Goal: Task Accomplishment & Management: Use online tool/utility

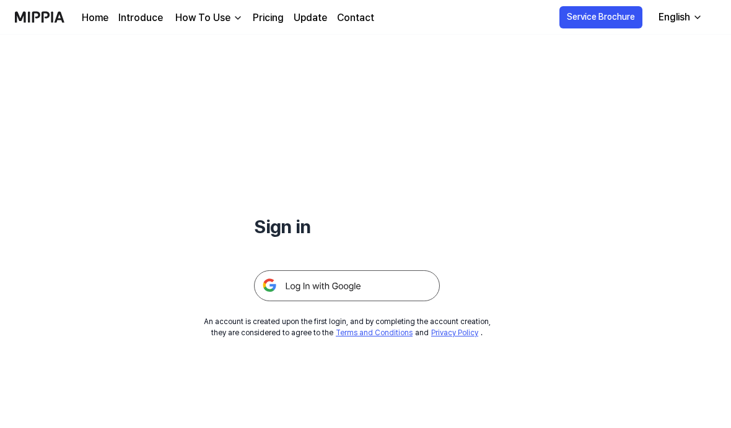
click at [380, 291] on img at bounding box center [347, 286] width 186 height 31
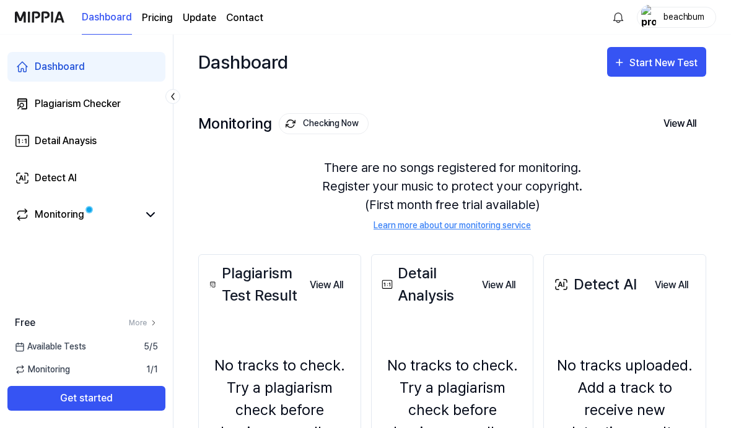
scroll to position [8, 0]
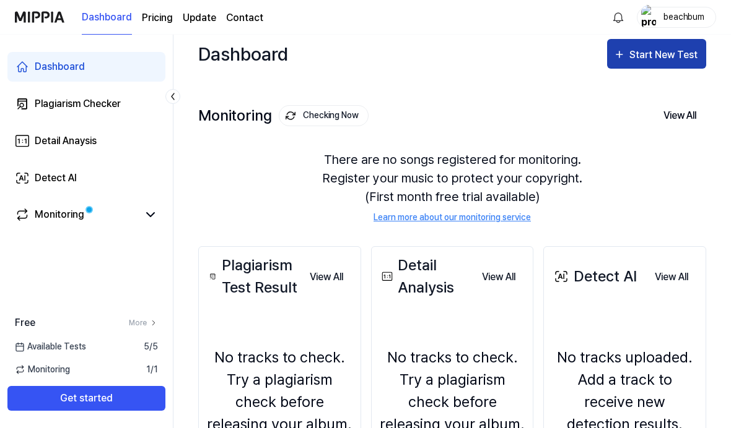
click at [645, 60] on div "Start New Test" at bounding box center [664, 55] width 71 height 16
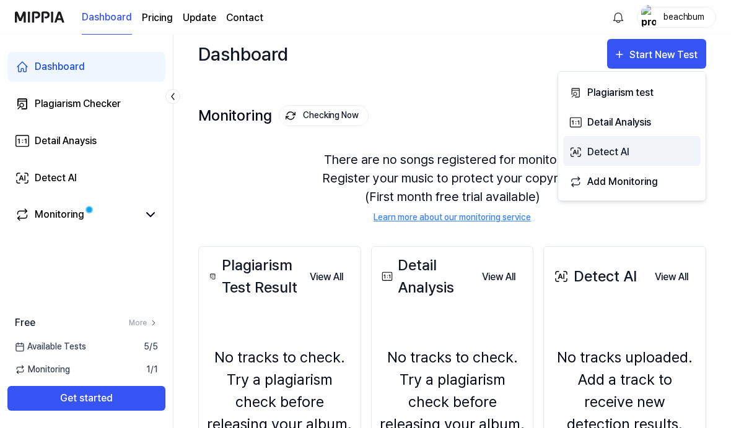
click at [607, 152] on div "Detect AI" at bounding box center [641, 152] width 108 height 16
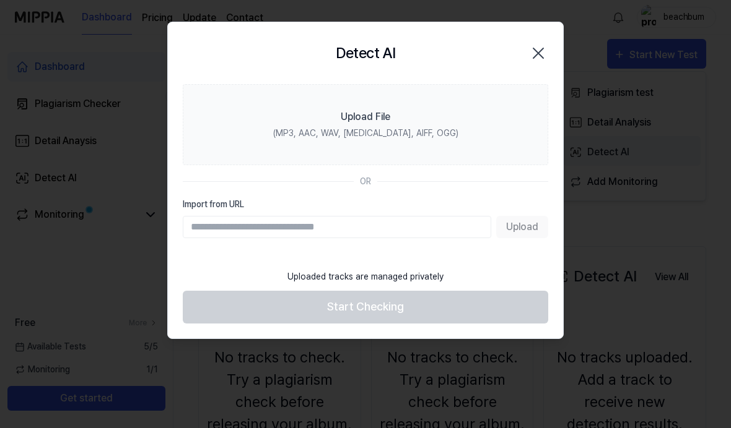
scroll to position [7, 0]
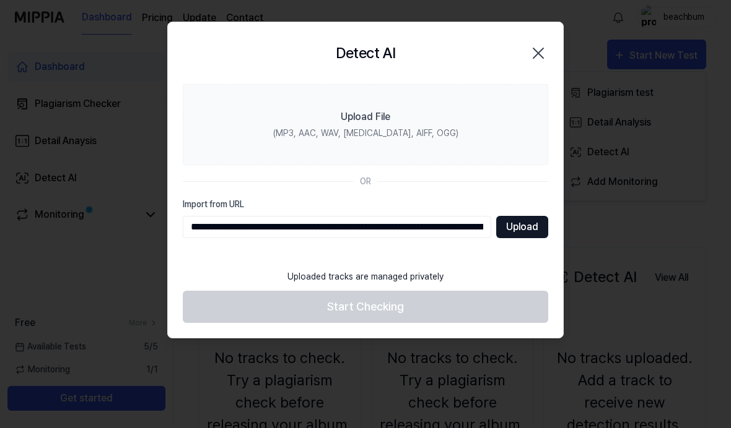
type input "**********"
click at [524, 227] on button "Upload" at bounding box center [522, 227] width 52 height 22
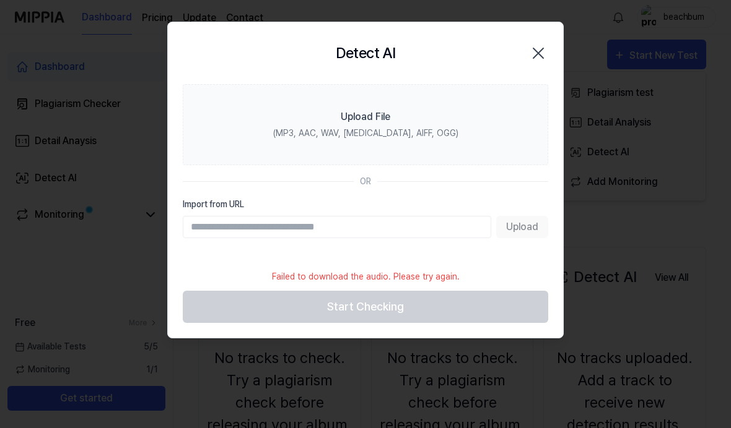
type input "**********"
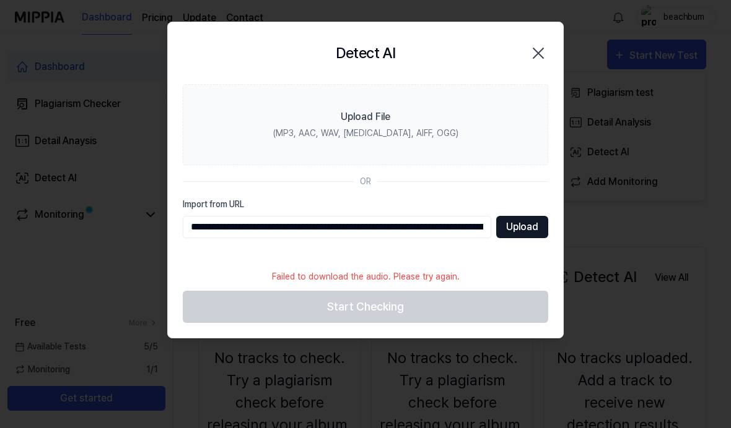
click at [526, 227] on button "Upload" at bounding box center [522, 227] width 52 height 22
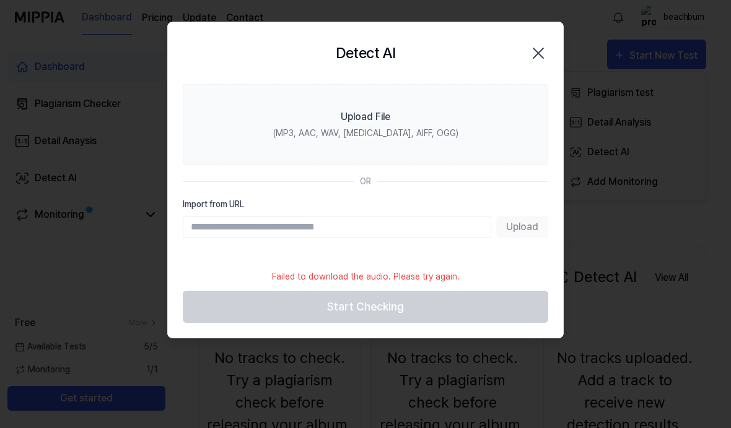
scroll to position [8, 0]
click at [541, 51] on icon "button" at bounding box center [538, 53] width 20 height 20
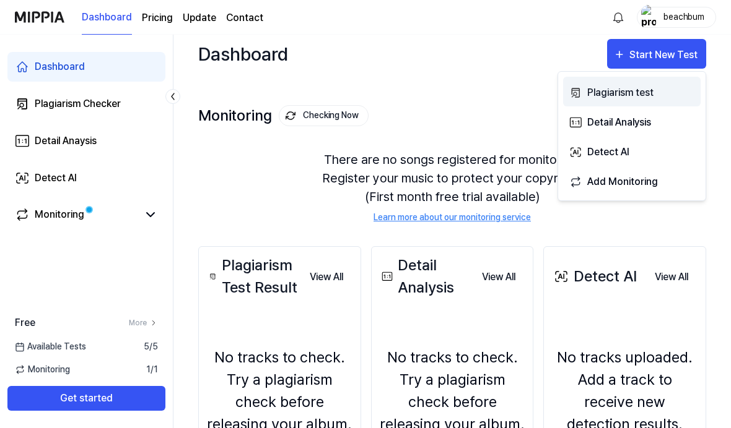
click at [626, 93] on div "Plagiarism test" at bounding box center [641, 93] width 108 height 16
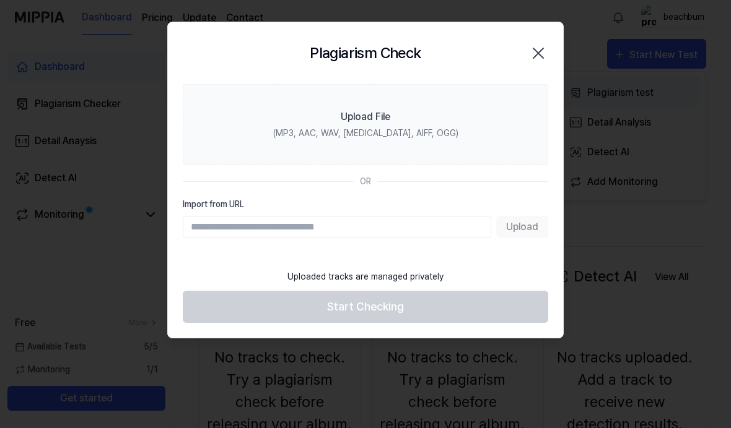
scroll to position [7, 0]
click at [539, 54] on icon "button" at bounding box center [538, 53] width 10 height 10
